Goal: Information Seeking & Learning: Understand process/instructions

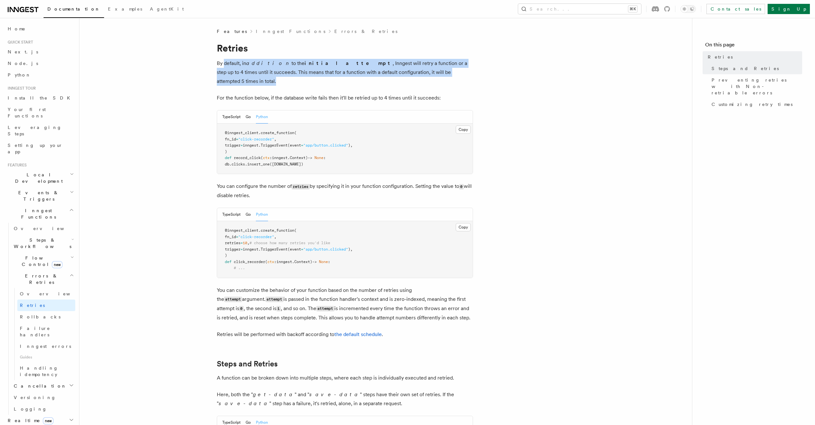
drag, startPoint x: 224, startPoint y: 63, endPoint x: 441, endPoint y: 68, distance: 217.1
click at [441, 68] on p "By default, in addition to the initial attempt , Inngest will retry a function …" at bounding box center [345, 72] width 256 height 27
click at [450, 70] on p "By default, in addition to the initial attempt , Inngest will retry a function …" at bounding box center [345, 72] width 256 height 27
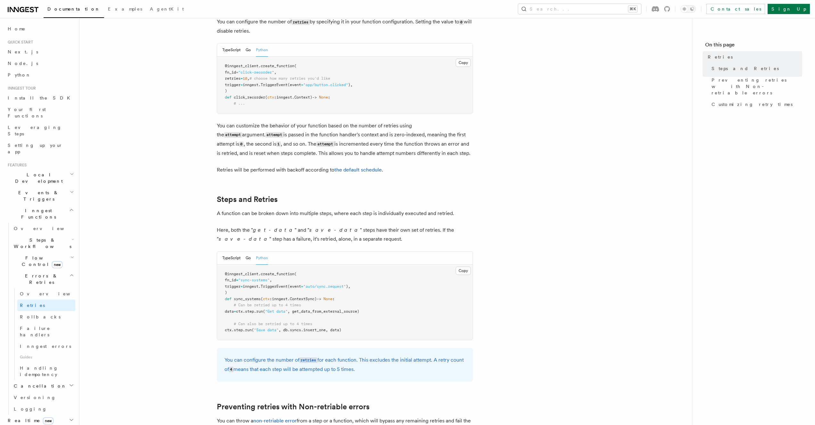
scroll to position [314, 0]
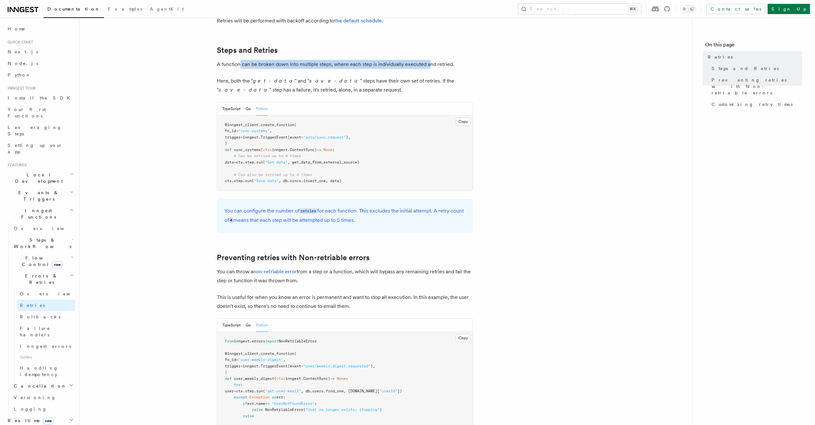
drag, startPoint x: 239, startPoint y: 56, endPoint x: 428, endPoint y: 60, distance: 188.9
click at [428, 60] on p "A function can be broken down into multiple steps, where each step is individua…" at bounding box center [345, 64] width 256 height 9
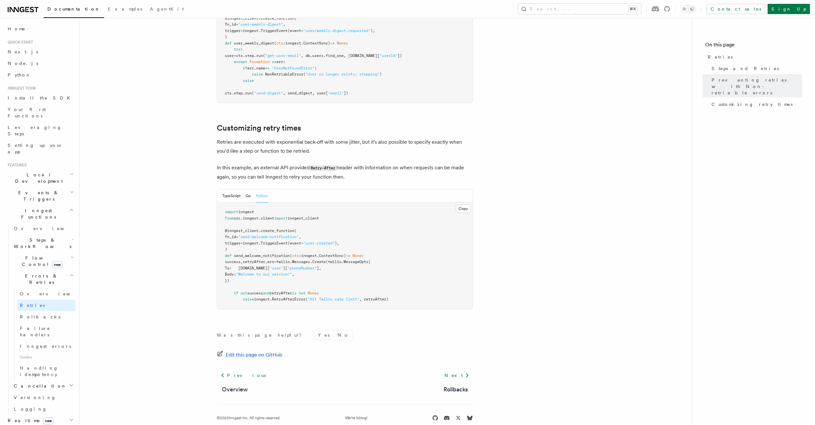
scroll to position [646, 0]
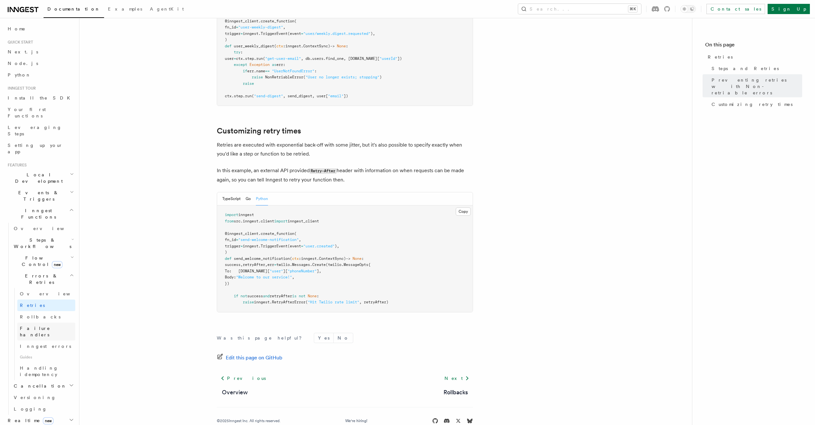
click at [40, 326] on span "Failure handlers" at bounding box center [35, 332] width 30 height 12
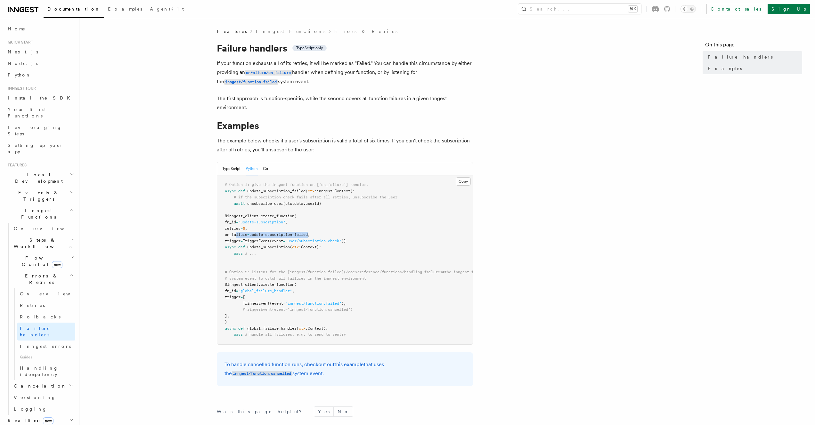
drag, startPoint x: 236, startPoint y: 236, endPoint x: 318, endPoint y: 233, distance: 82.3
click at [310, 233] on span "on_failure = update_subscription_failed," at bounding box center [267, 234] width 85 height 4
click at [462, 183] on button "Copy Copied" at bounding box center [462, 181] width 15 height 8
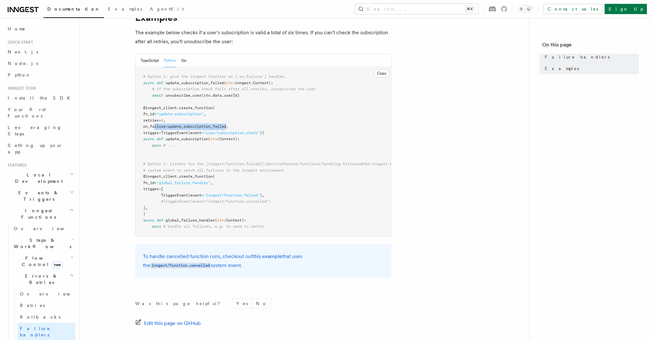
scroll to position [109, 0]
click at [260, 130] on span ""user/subscription.check"" at bounding box center [232, 131] width 56 height 4
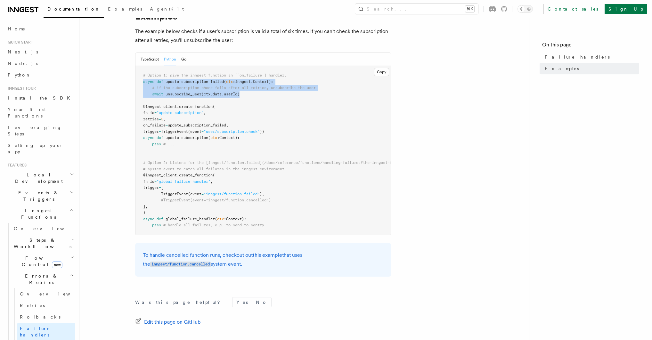
drag, startPoint x: 253, startPoint y: 94, endPoint x: 126, endPoint y: 82, distance: 128.3
click at [126, 82] on article "Features Inngest Functions Errors & Retries Failure handlers TypeScript only If…" at bounding box center [304, 161] width 429 height 485
copy code "async def update_subscription_failed ( ctx : inngest . Context): # if the subsc…"
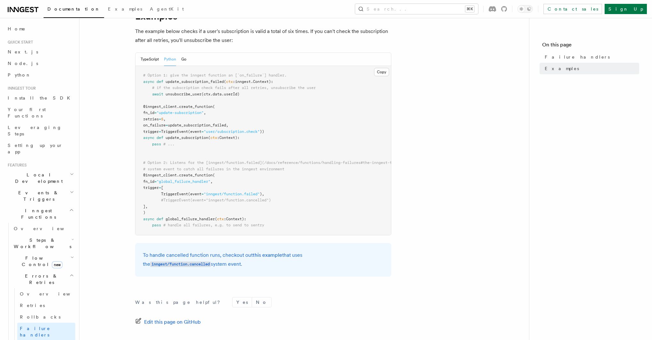
click at [471, 171] on article "Features Inngest Functions Errors & Retries Failure handlers TypeScript only If…" at bounding box center [304, 161] width 429 height 485
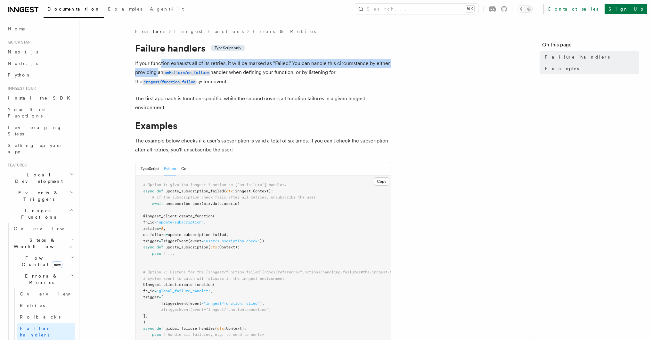
drag, startPoint x: 160, startPoint y: 63, endPoint x: 158, endPoint y: 74, distance: 11.1
click at [158, 74] on p "If your function exhausts all of its retries, it will be marked as "Failed." Yo…" at bounding box center [263, 73] width 256 height 28
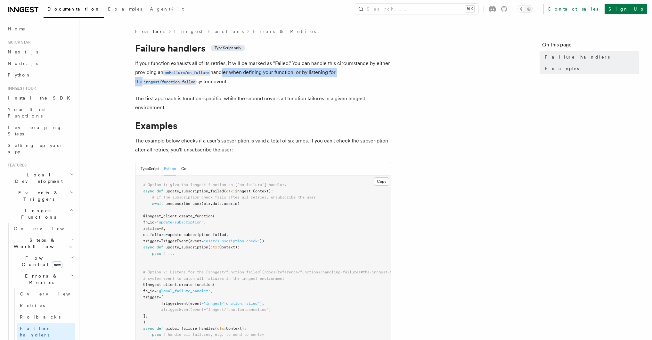
drag, startPoint x: 223, startPoint y: 72, endPoint x: 344, endPoint y: 71, distance: 120.7
click at [344, 71] on p "If your function exhausts all of its retries, it will be marked as "Failed." Yo…" at bounding box center [263, 73] width 256 height 28
click at [223, 84] on p "If your function exhausts all of its retries, it will be marked as "Failed." Yo…" at bounding box center [263, 73] width 256 height 28
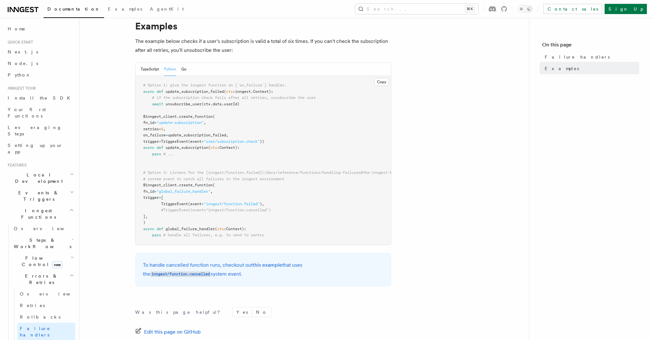
scroll to position [99, 0]
drag, startPoint x: 152, startPoint y: 137, endPoint x: 237, endPoint y: 137, distance: 84.5
click at [228, 137] on span "on_failure = update_subscription_failed," at bounding box center [185, 136] width 85 height 4
click at [39, 344] on span "Inngest errors" at bounding box center [45, 346] width 51 height 5
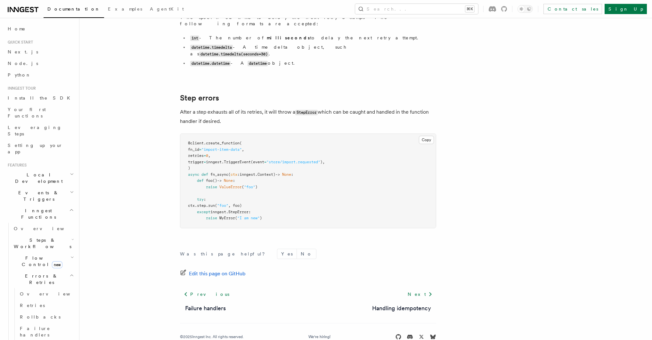
scroll to position [666, 0]
